Goal: Information Seeking & Learning: Learn about a topic

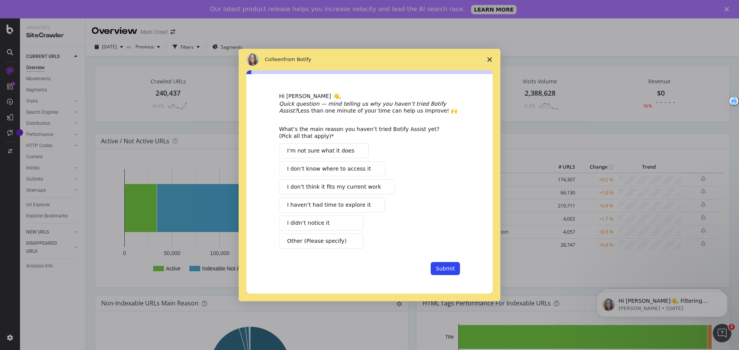
click at [488, 58] on icon "Close survey" at bounding box center [489, 59] width 5 height 5
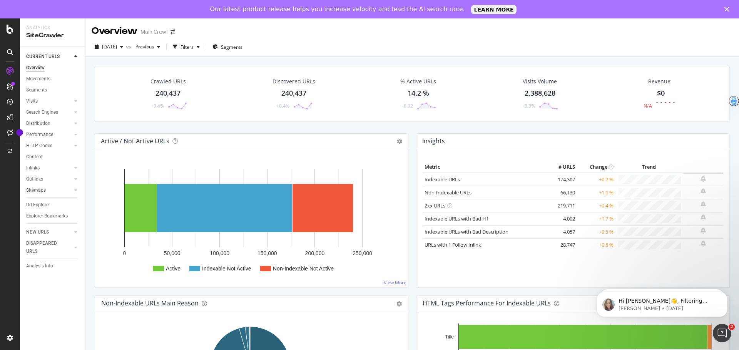
click at [12, 54] on icon at bounding box center [10, 52] width 6 height 6
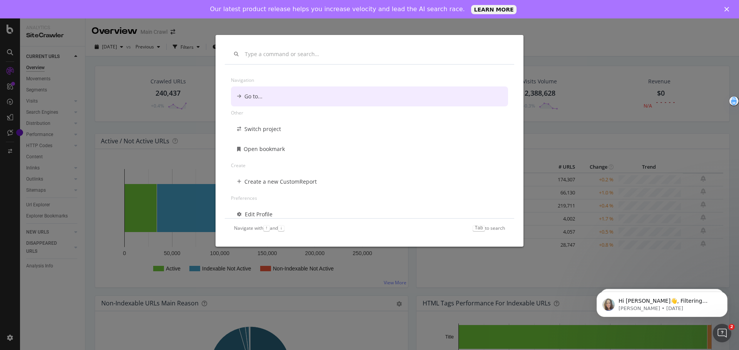
click at [286, 55] on input "modal" at bounding box center [375, 54] width 260 height 7
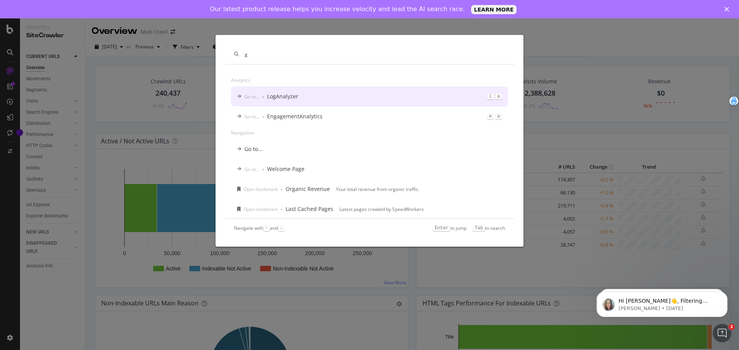
type input "g"
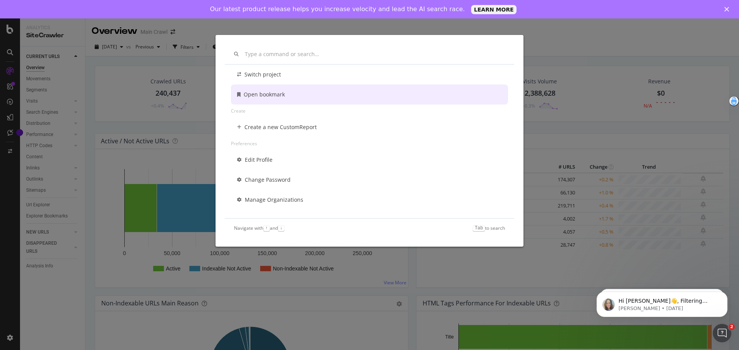
scroll to position [55, 0]
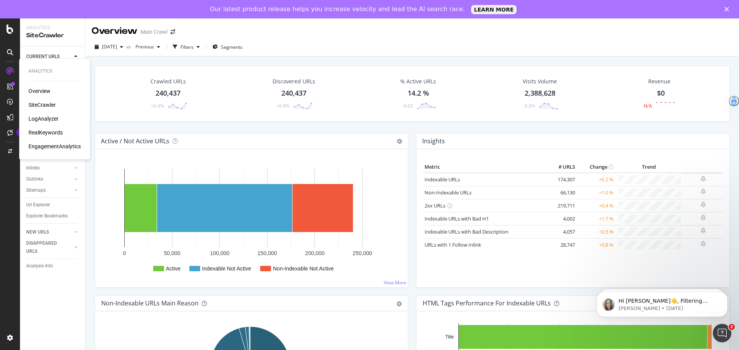
click at [36, 87] on div "Analytics Overview SiteCrawler LogAnalyzer RealKeywords EngagementAnalytics" at bounding box center [54, 109] width 65 height 98
click at [37, 90] on div "Overview" at bounding box center [39, 91] width 22 height 8
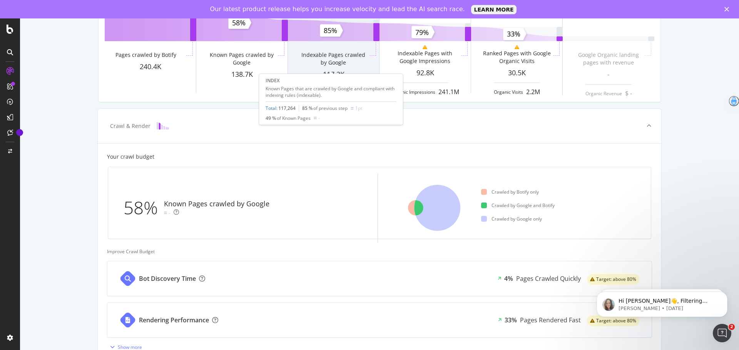
scroll to position [154, 0]
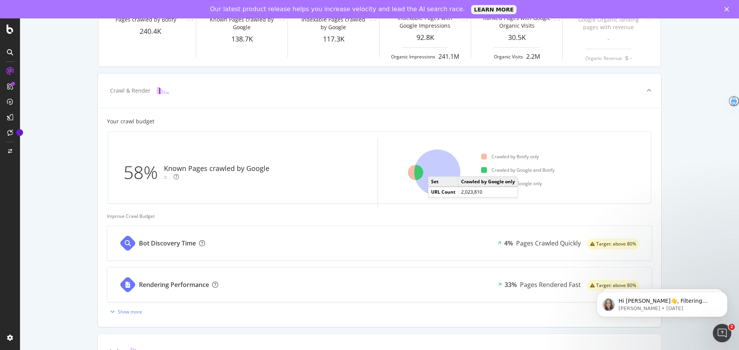
click at [432, 169] on icon at bounding box center [437, 173] width 46 height 46
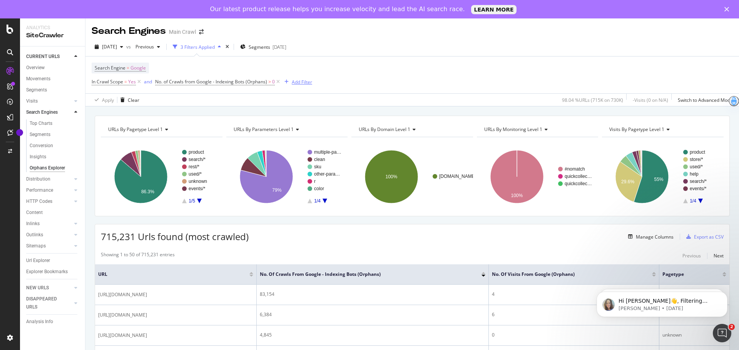
click at [293, 82] on div "Add Filter" at bounding box center [302, 82] width 20 height 7
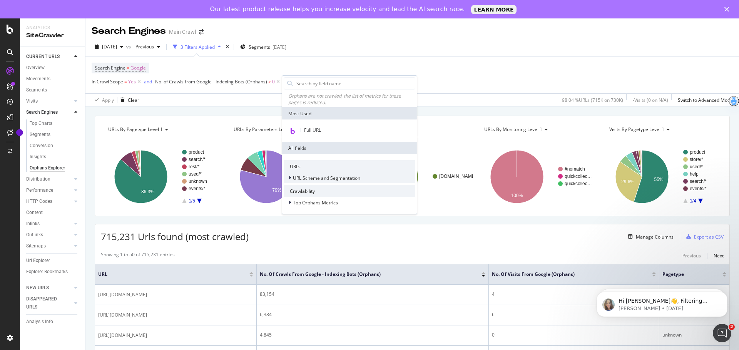
click at [314, 179] on span "URL Scheme and Segmentation" at bounding box center [326, 178] width 67 height 7
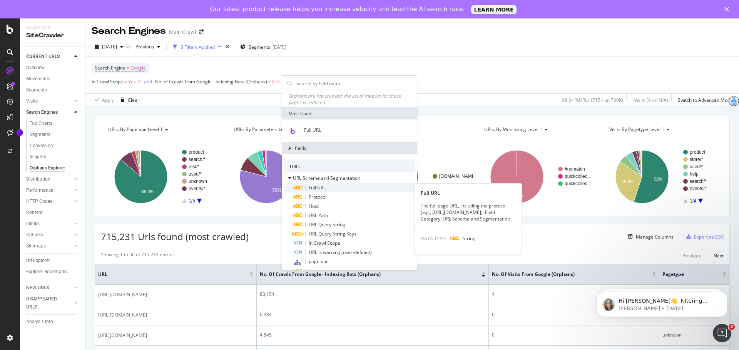
click at [327, 187] on div "Full URL" at bounding box center [354, 187] width 122 height 9
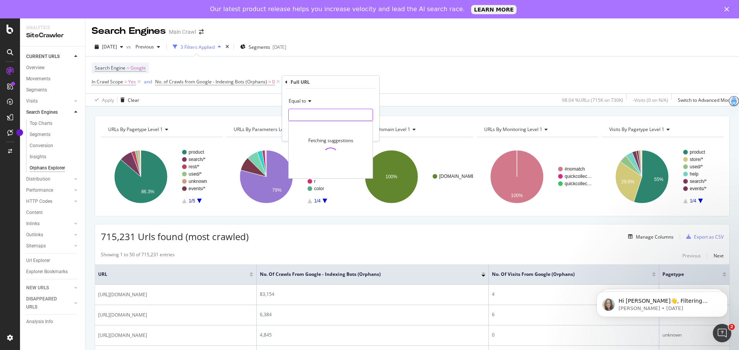
click at [314, 115] on input "text" at bounding box center [331, 115] width 84 height 12
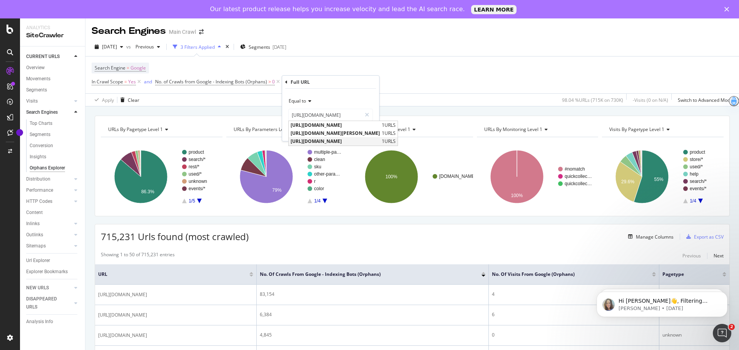
click at [333, 140] on span "[URL][DOMAIN_NAME]" at bounding box center [334, 141] width 89 height 7
type input "[URL][DOMAIN_NAME]"
click at [363, 134] on div "Apply" at bounding box center [367, 131] width 12 height 7
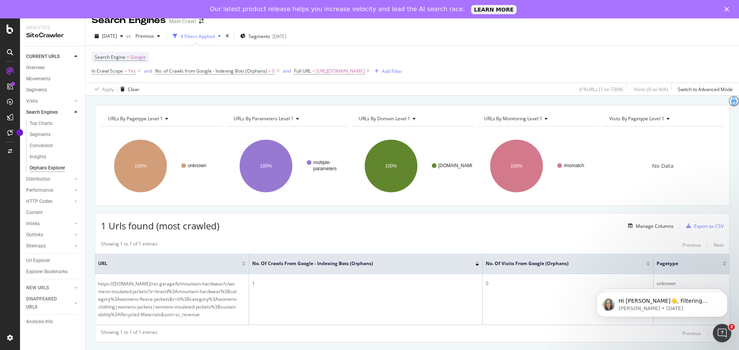
scroll to position [12, 0]
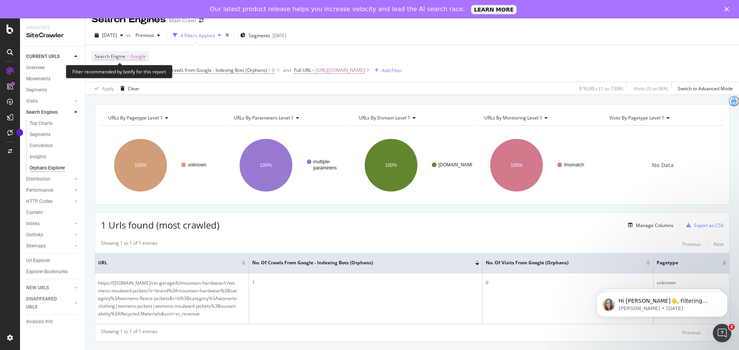
click at [127, 56] on span "=" at bounding box center [128, 56] width 3 height 7
click at [121, 77] on icon at bounding box center [119, 74] width 5 height 5
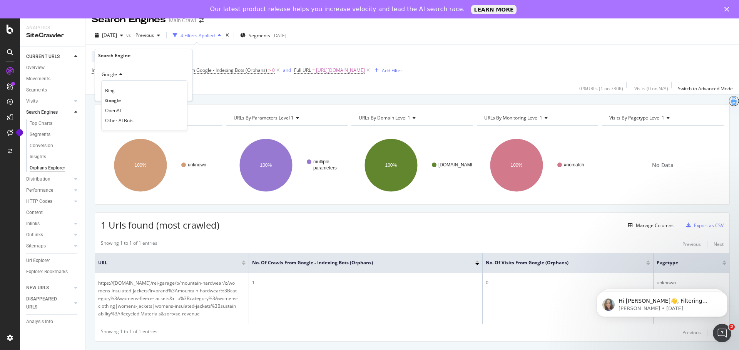
drag, startPoint x: 321, startPoint y: 44, endPoint x: 317, endPoint y: 46, distance: 4.3
click at [320, 44] on div "[DATE] vs Previous 4 Filters Applied Segments [DATE]" at bounding box center [411, 36] width 653 height 15
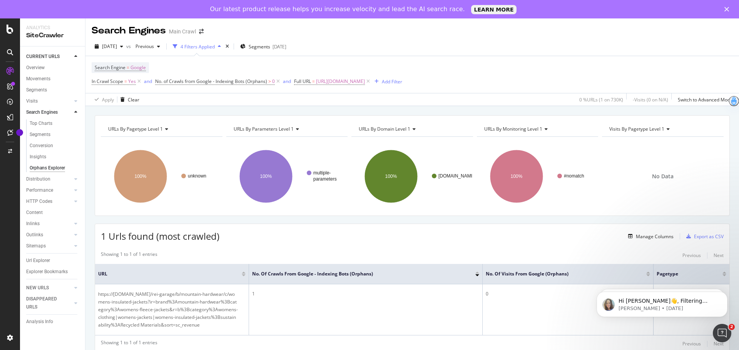
scroll to position [0, 0]
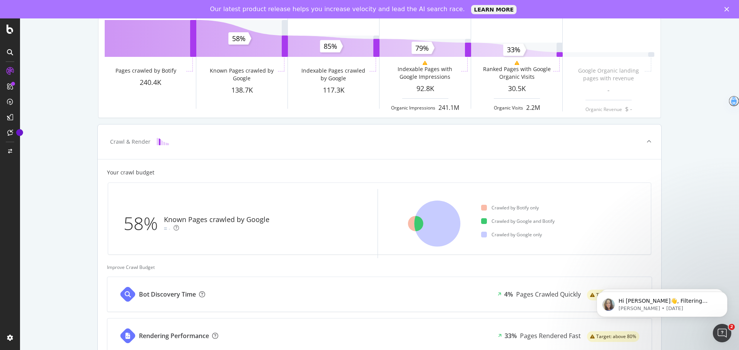
scroll to position [115, 0]
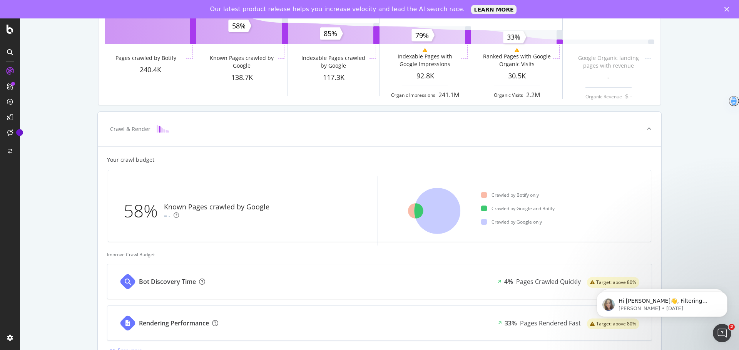
click at [482, 208] on div at bounding box center [484, 209] width 6 height 6
click at [417, 208] on icon at bounding box center [415, 210] width 15 height 15
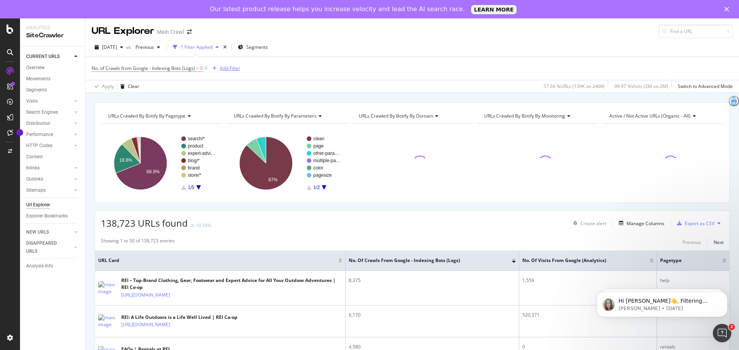
click at [227, 66] on div "Add Filter" at bounding box center [230, 68] width 20 height 7
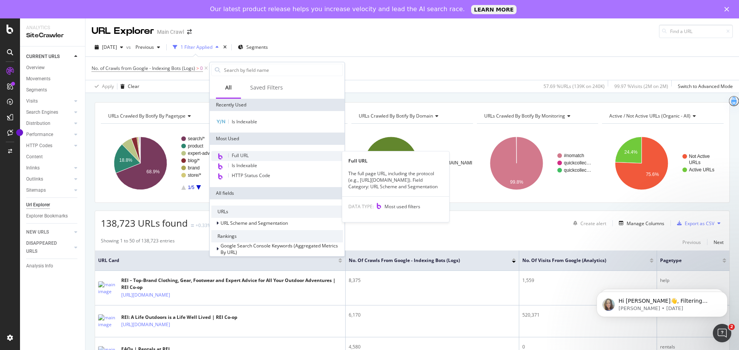
click at [232, 156] on span "Full URL" at bounding box center [240, 155] width 17 height 7
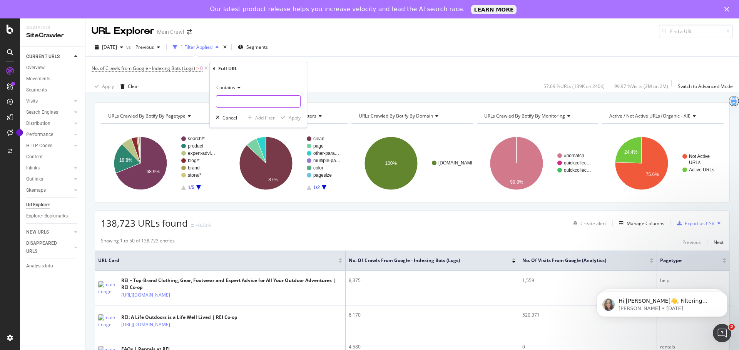
click at [234, 106] on input "text" at bounding box center [258, 101] width 84 height 12
type input "rei-garage"
click at [292, 123] on div "Contains rei-garage Cancel Add filter Apply" at bounding box center [258, 101] width 97 height 52
click at [293, 118] on div "Apply" at bounding box center [295, 118] width 12 height 7
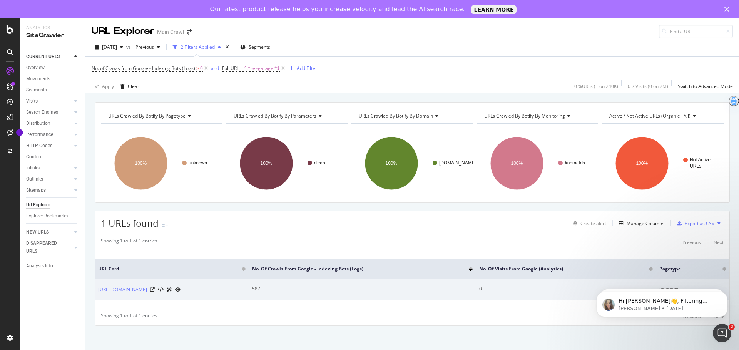
click at [147, 291] on link "[URL][DOMAIN_NAME]" at bounding box center [122, 290] width 49 height 8
